Goal: Find specific page/section: Find specific page/section

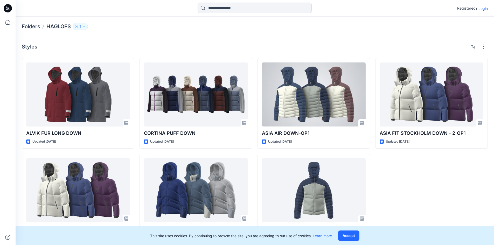
scroll to position [5, 0]
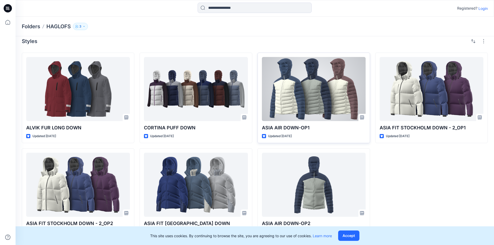
click at [125, 92] on div at bounding box center [314, 89] width 104 height 64
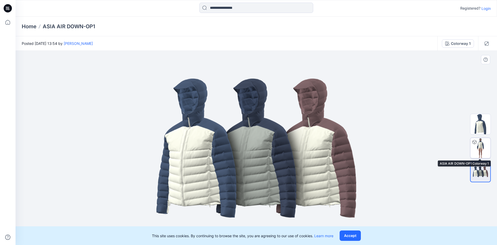
click at [125, 146] on div at bounding box center [475, 142] width 8 height 8
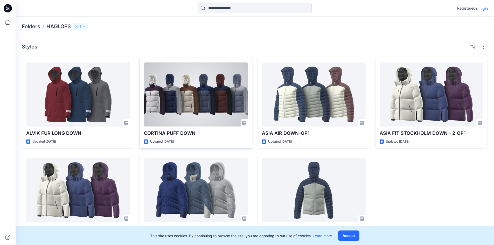
scroll to position [5, 0]
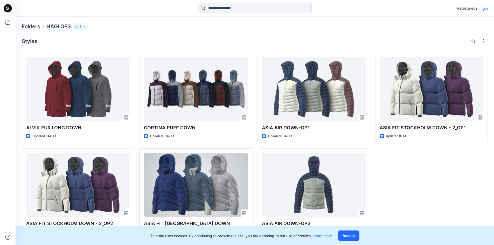
click at [125, 175] on div at bounding box center [196, 185] width 104 height 64
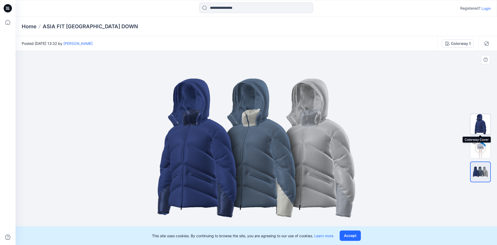
click at [125, 124] on img at bounding box center [481, 124] width 20 height 20
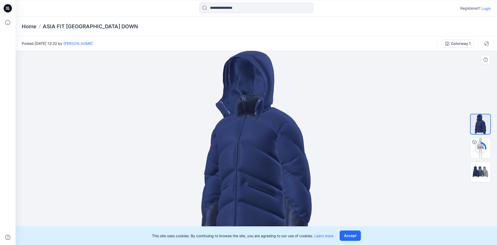
drag, startPoint x: 265, startPoint y: 144, endPoint x: 327, endPoint y: 149, distance: 62.7
click at [125, 149] on div at bounding box center [257, 148] width 482 height 194
click at [125, 148] on div "42 %" at bounding box center [481, 148] width 12 height 4
